Goal: Navigation & Orientation: Find specific page/section

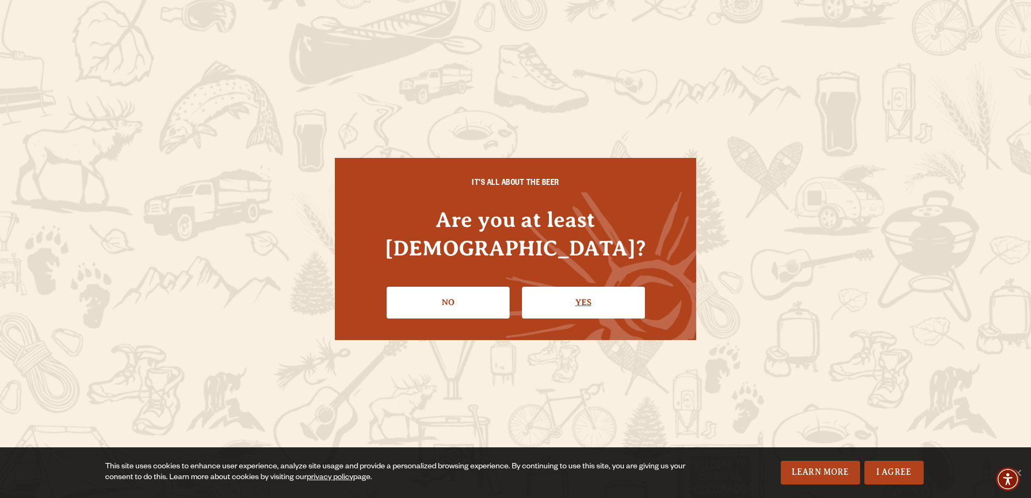
click at [593, 290] on link "Yes" at bounding box center [583, 302] width 123 height 31
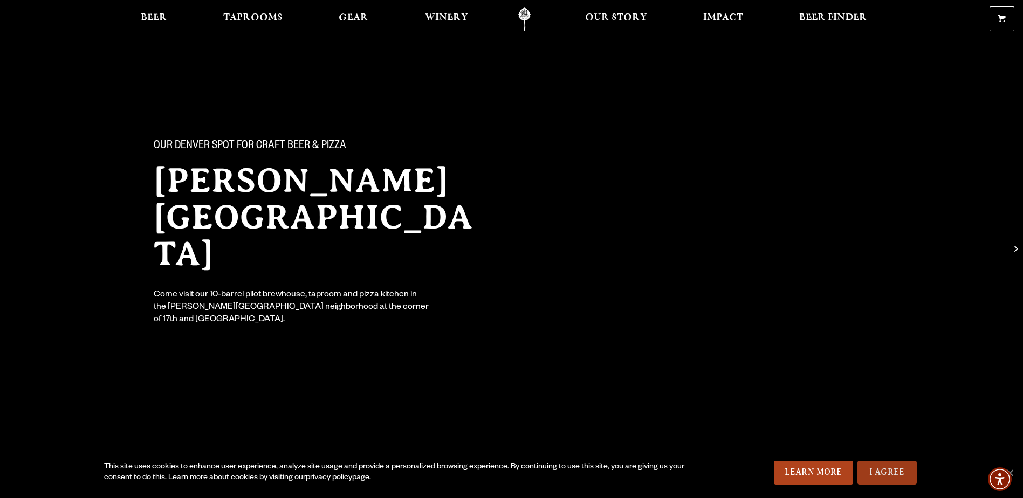
click at [881, 477] on link "I Agree" at bounding box center [886, 473] width 59 height 24
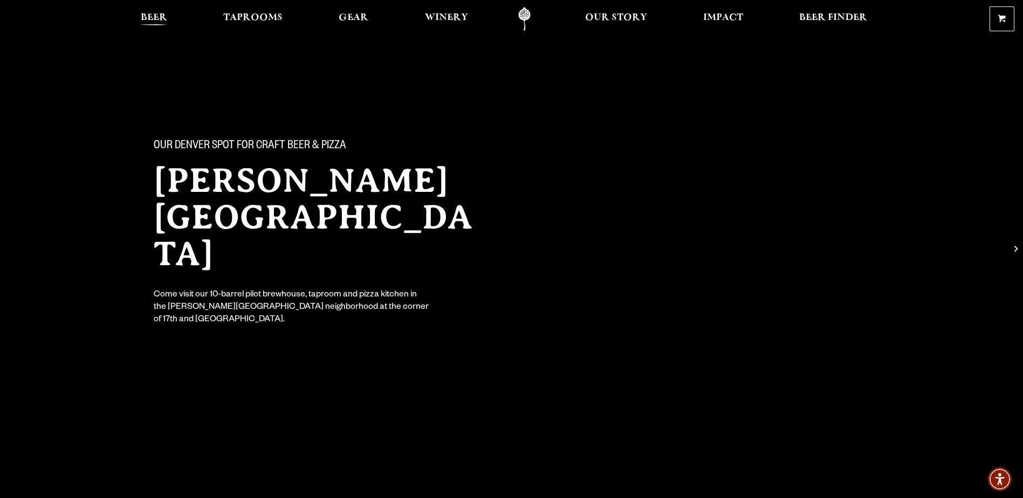
click at [159, 16] on span "Beer" at bounding box center [154, 17] width 26 height 9
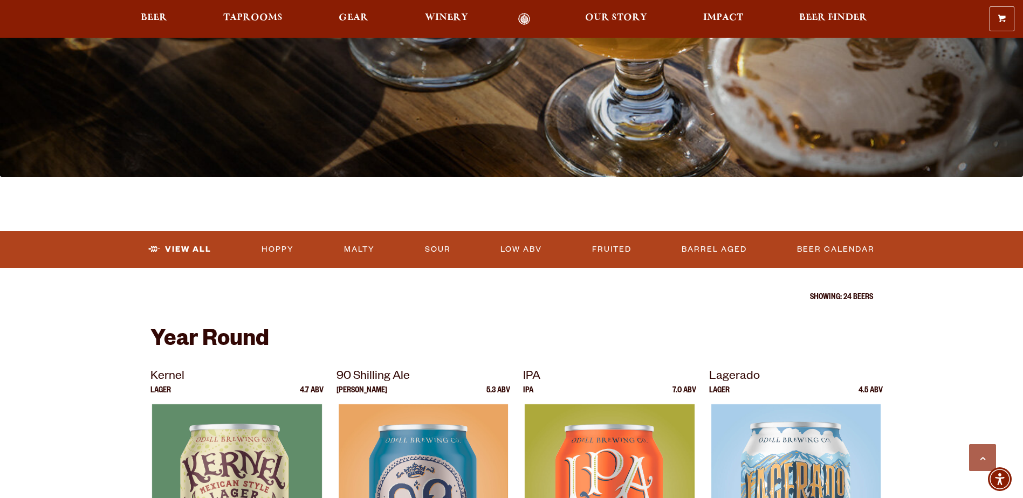
scroll to position [162, 0]
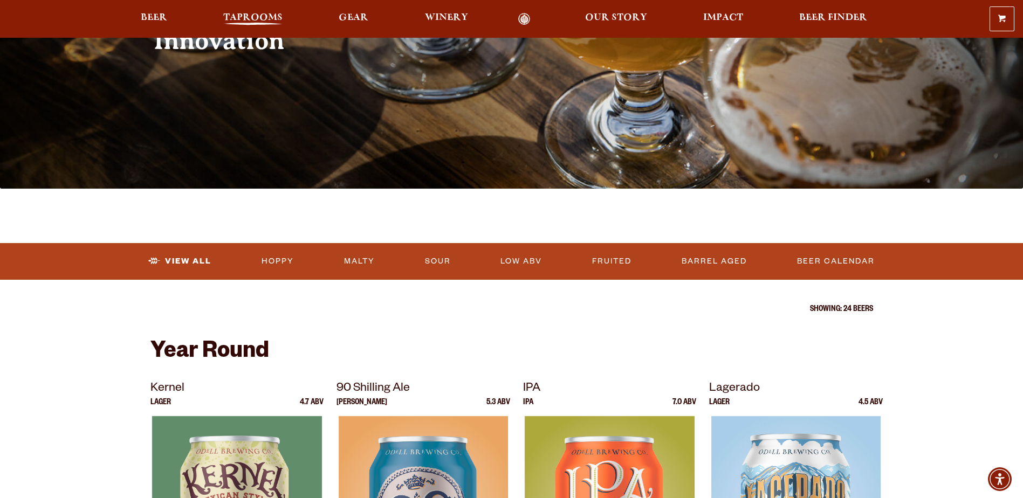
click at [272, 15] on span "Taprooms" at bounding box center [252, 17] width 59 height 9
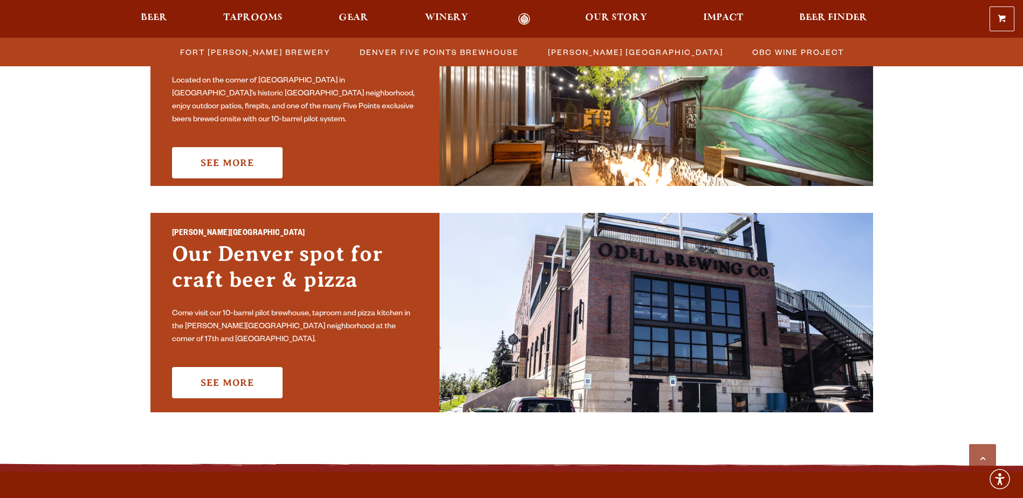
scroll to position [863, 0]
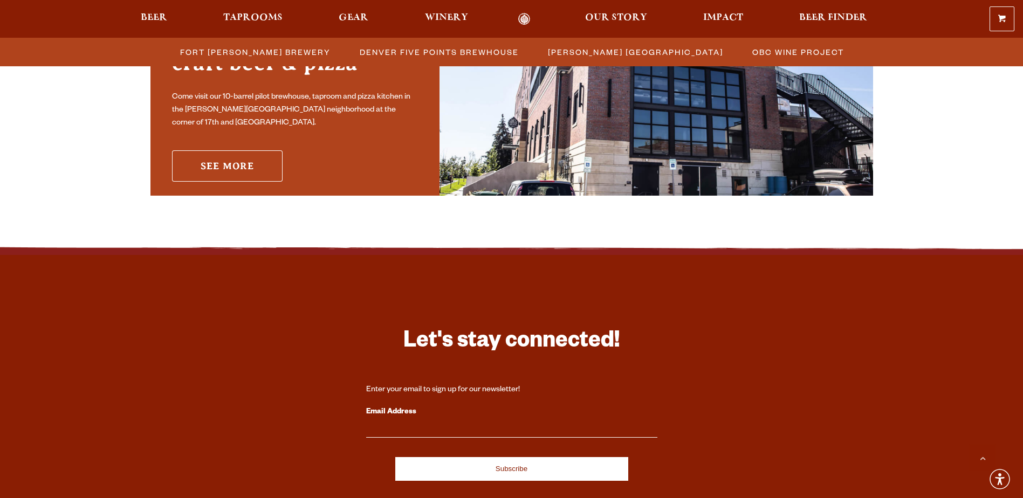
click at [219, 155] on link "See More" at bounding box center [227, 165] width 111 height 31
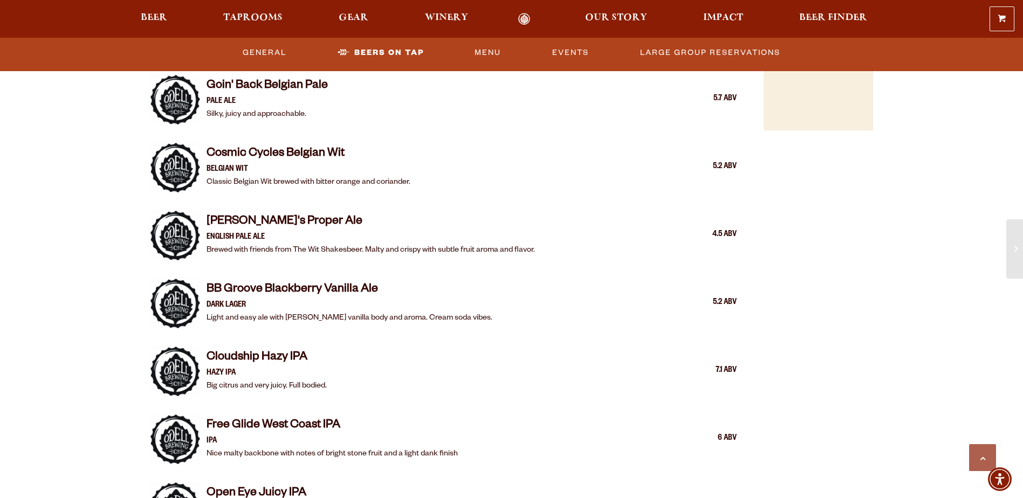
scroll to position [1024, 0]
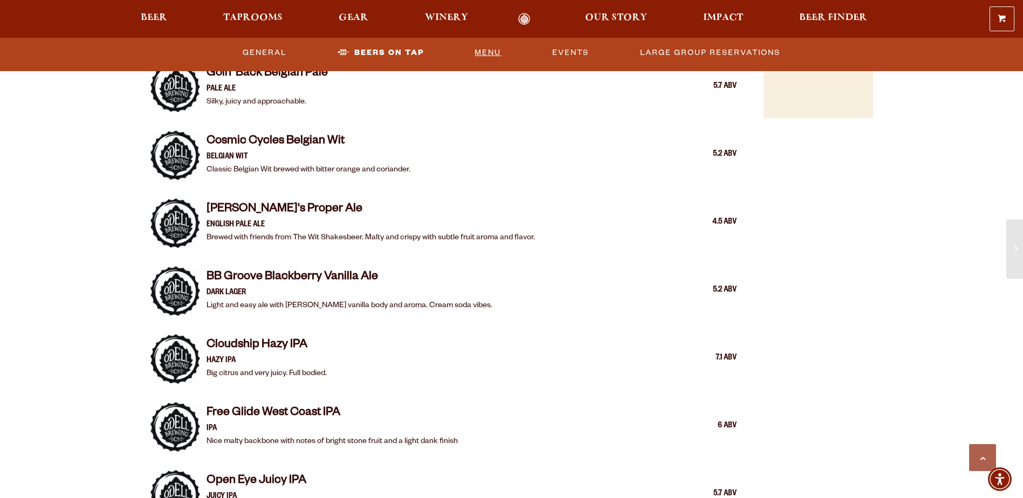
click at [481, 46] on link "Menu" at bounding box center [487, 52] width 35 height 25
